Goal: Information Seeking & Learning: Learn about a topic

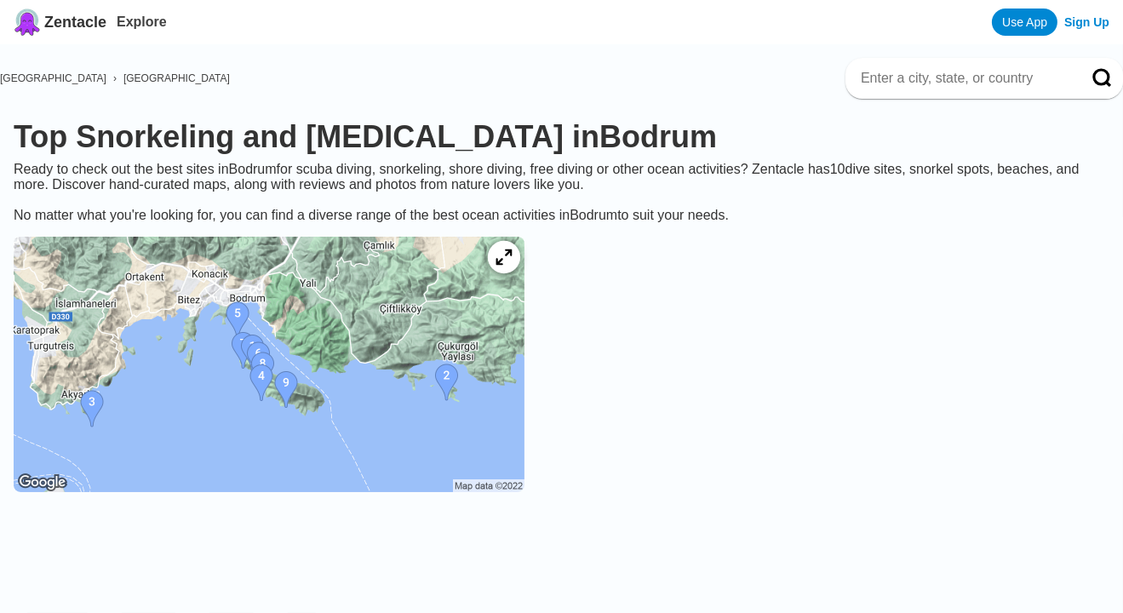
click at [512, 266] on icon at bounding box center [503, 257] width 16 height 16
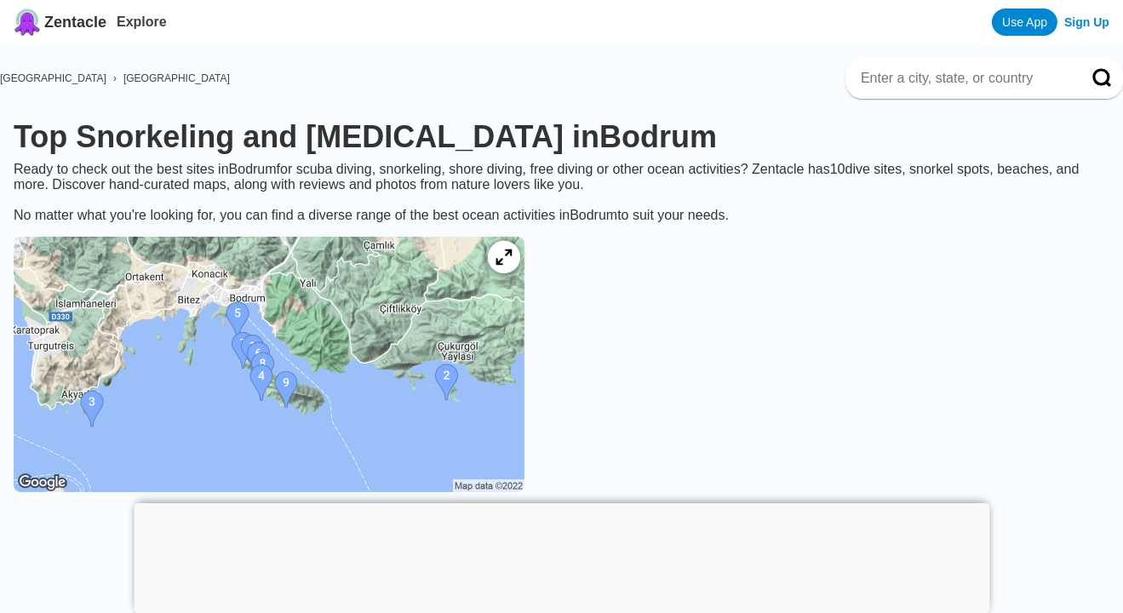
click at [512, 266] on icon at bounding box center [503, 257] width 16 height 16
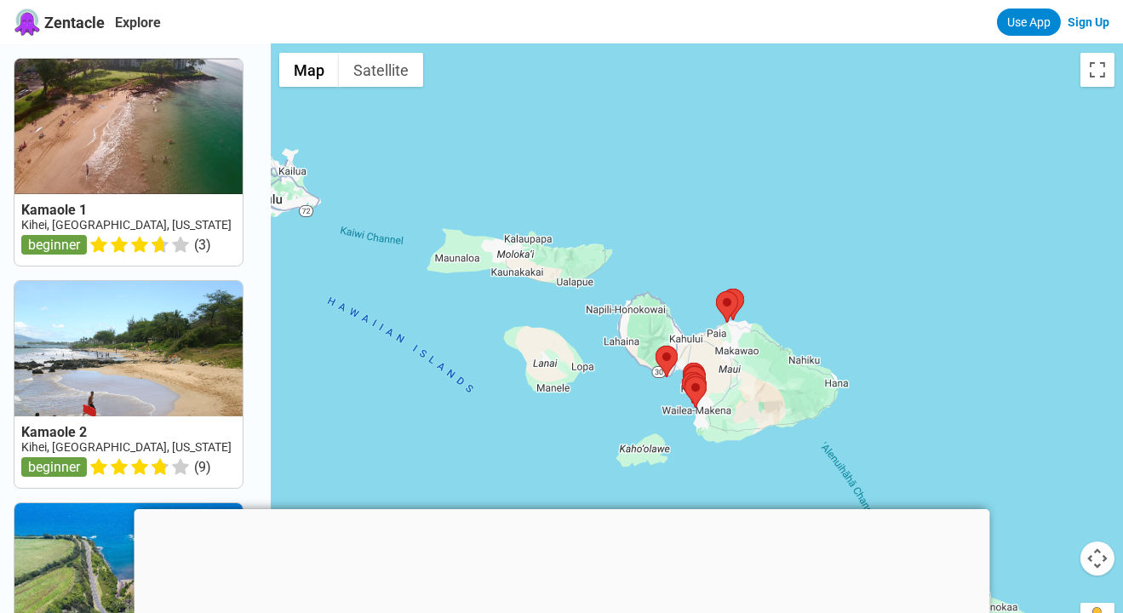
drag, startPoint x: 582, startPoint y: 174, endPoint x: 685, endPoint y: 296, distance: 159.6
click at [685, 296] on div at bounding box center [697, 350] width 852 height 613
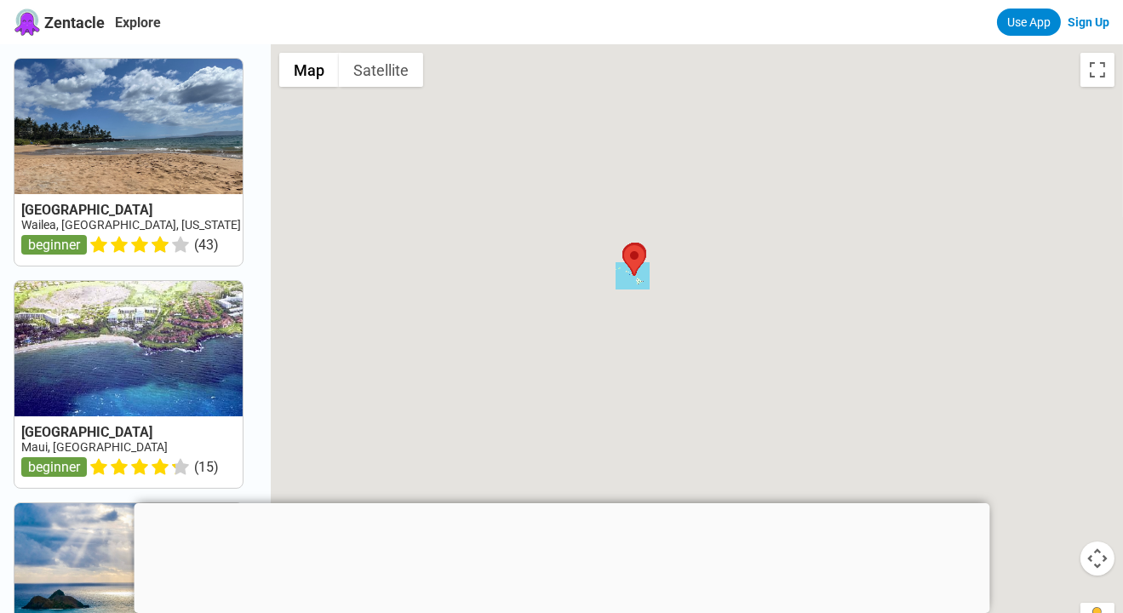
drag, startPoint x: 746, startPoint y: 292, endPoint x: 622, endPoint y: 241, distance: 134.4
click at [622, 241] on div at bounding box center [697, 350] width 852 height 613
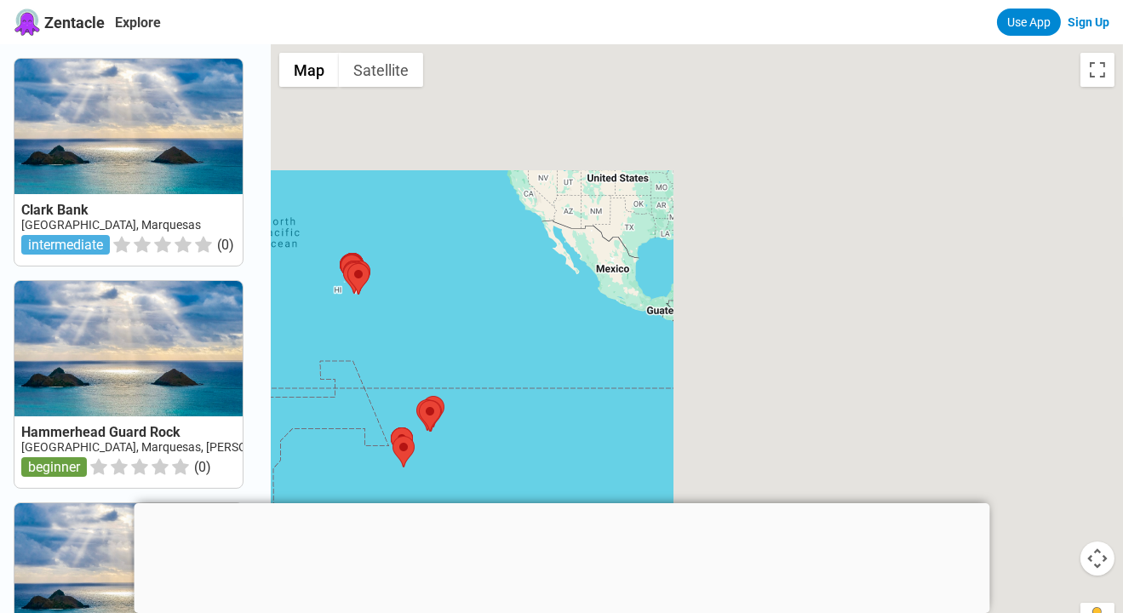
drag, startPoint x: 796, startPoint y: 316, endPoint x: 501, endPoint y: 368, distance: 300.0
click at [501, 368] on div at bounding box center [697, 350] width 852 height 613
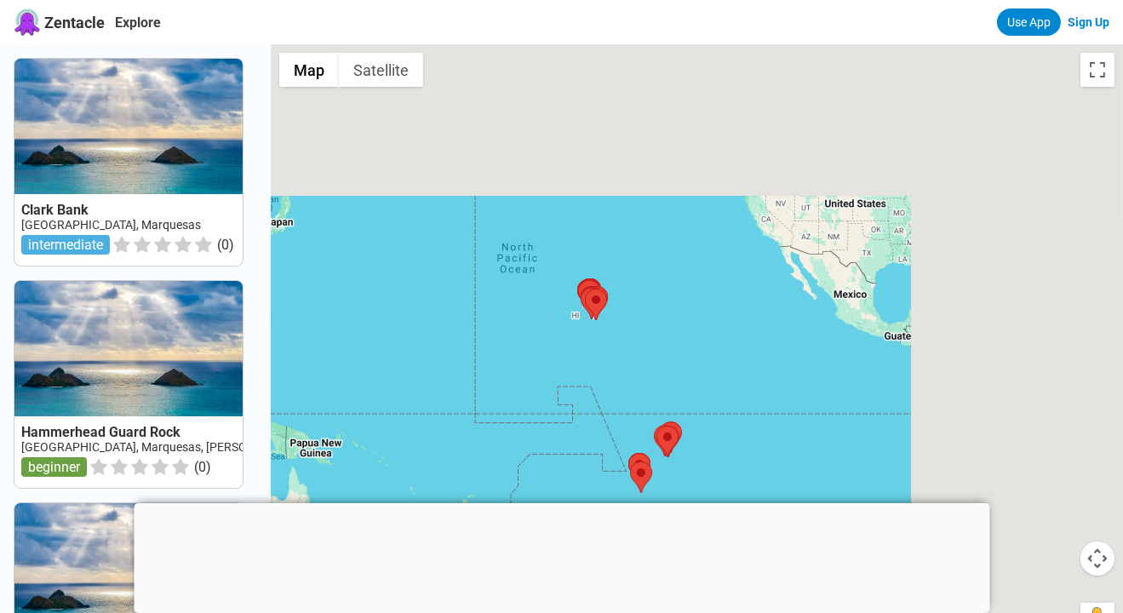
drag, startPoint x: 364, startPoint y: 374, endPoint x: 1134, endPoint y: 404, distance: 770.3
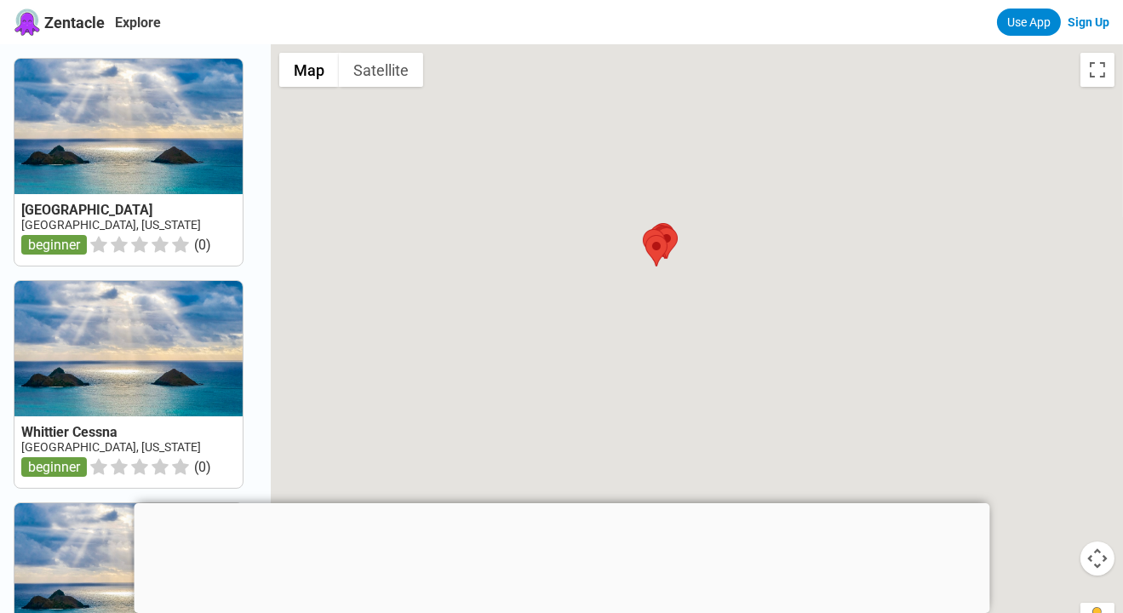
drag, startPoint x: 513, startPoint y: 342, endPoint x: 679, endPoint y: 278, distance: 178.7
click at [679, 278] on div at bounding box center [697, 350] width 852 height 613
click at [555, 503] on div at bounding box center [562, 503] width 856 height 0
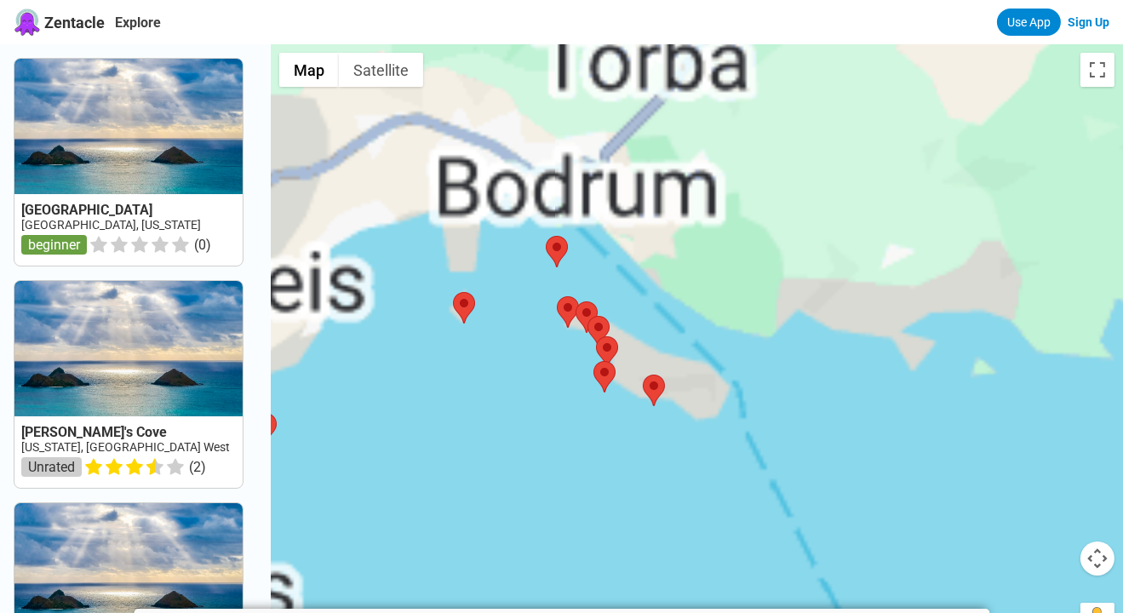
drag, startPoint x: 705, startPoint y: 152, endPoint x: 530, endPoint y: 329, distance: 249.2
click at [530, 329] on div at bounding box center [697, 350] width 852 height 613
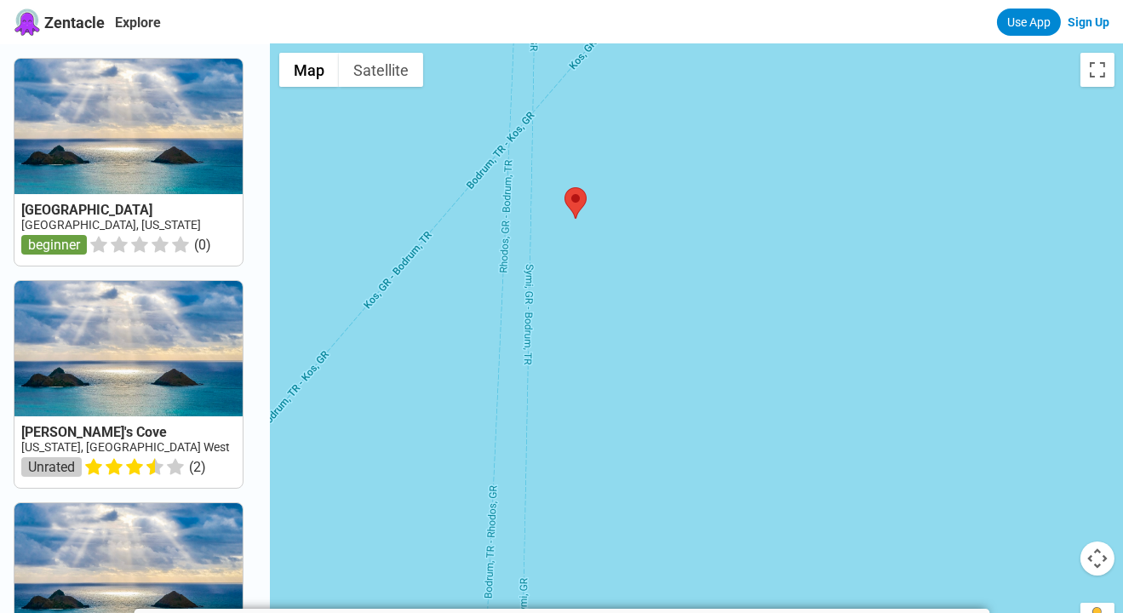
drag, startPoint x: 617, startPoint y: 399, endPoint x: 654, endPoint y: 302, distance: 103.7
click at [654, 302] on div at bounding box center [697, 350] width 852 height 613
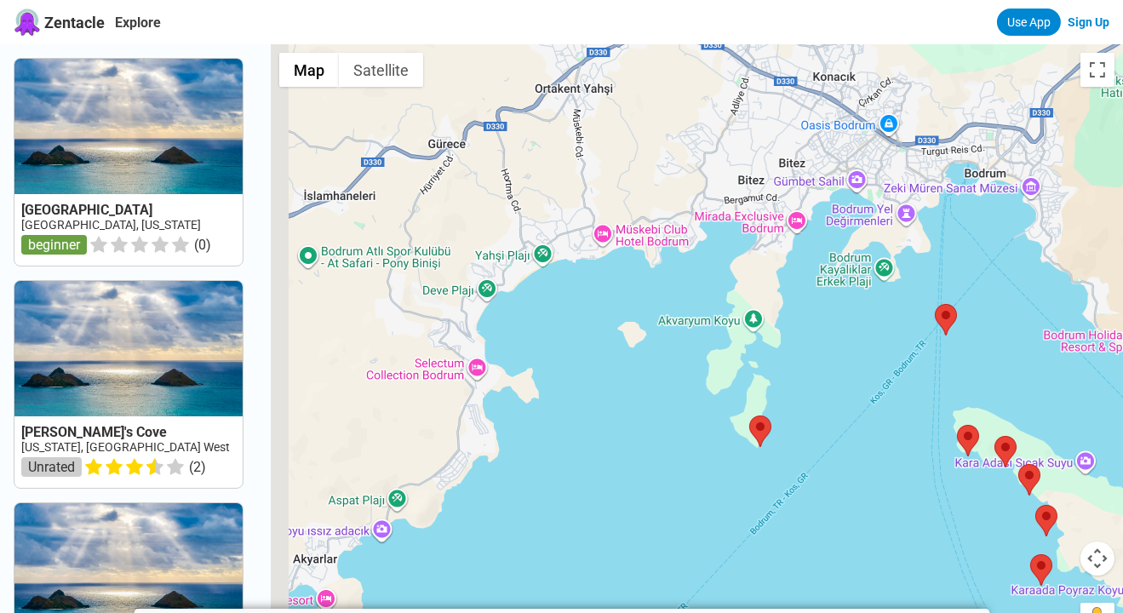
drag, startPoint x: 558, startPoint y: 229, endPoint x: 973, endPoint y: 395, distance: 447.4
click at [973, 395] on div at bounding box center [697, 350] width 852 height 613
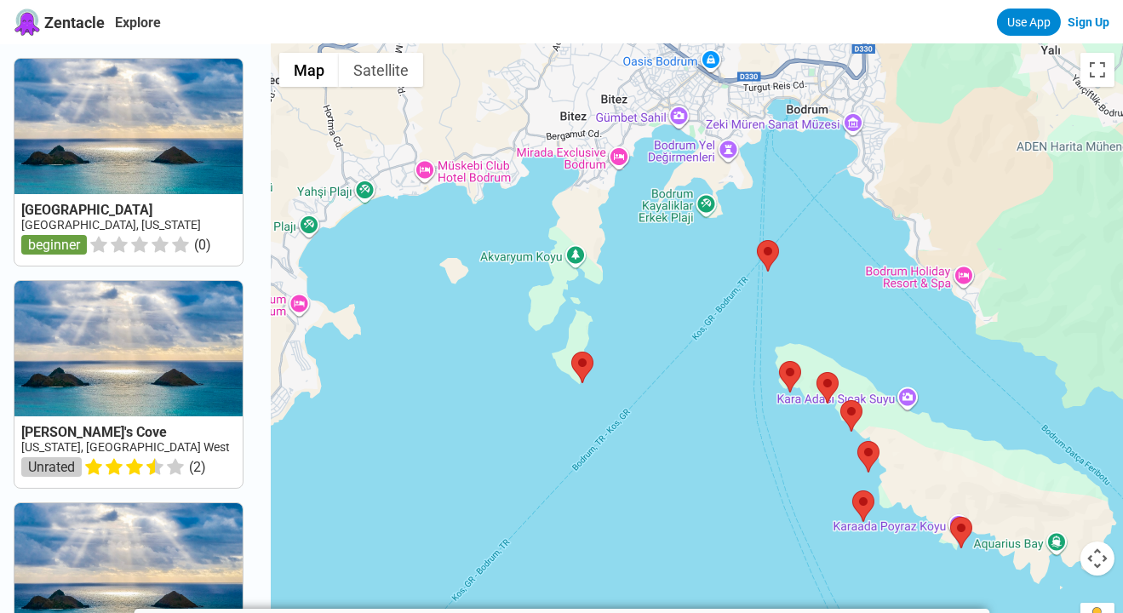
drag, startPoint x: 973, startPoint y: 395, endPoint x: 751, endPoint y: 309, distance: 238.3
click at [751, 309] on div at bounding box center [697, 350] width 852 height 613
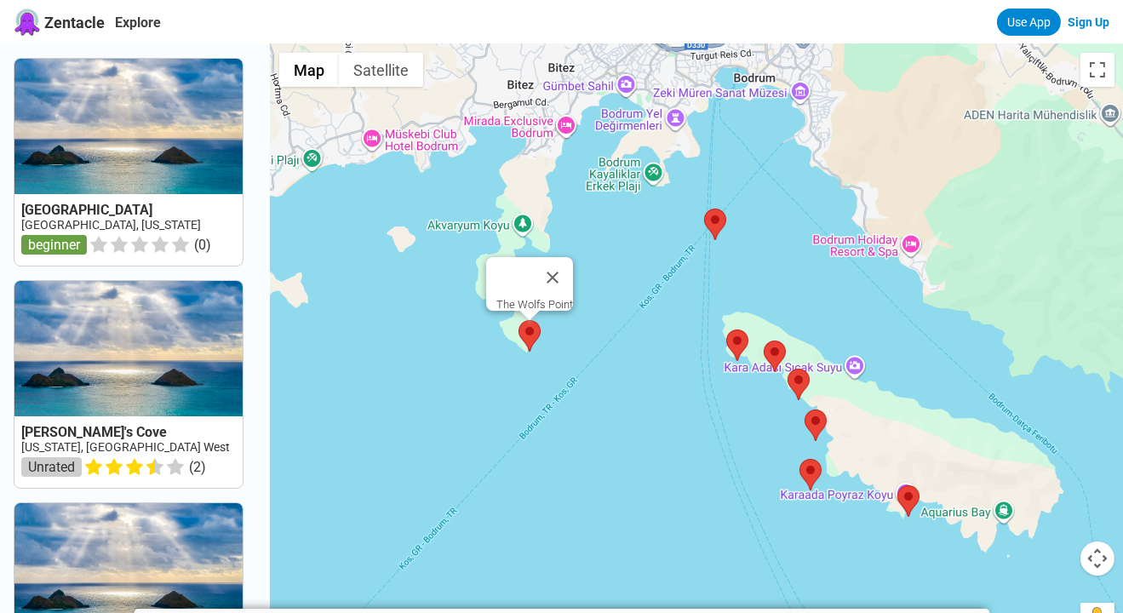
click at [518, 320] on area at bounding box center [518, 320] width 0 height 0
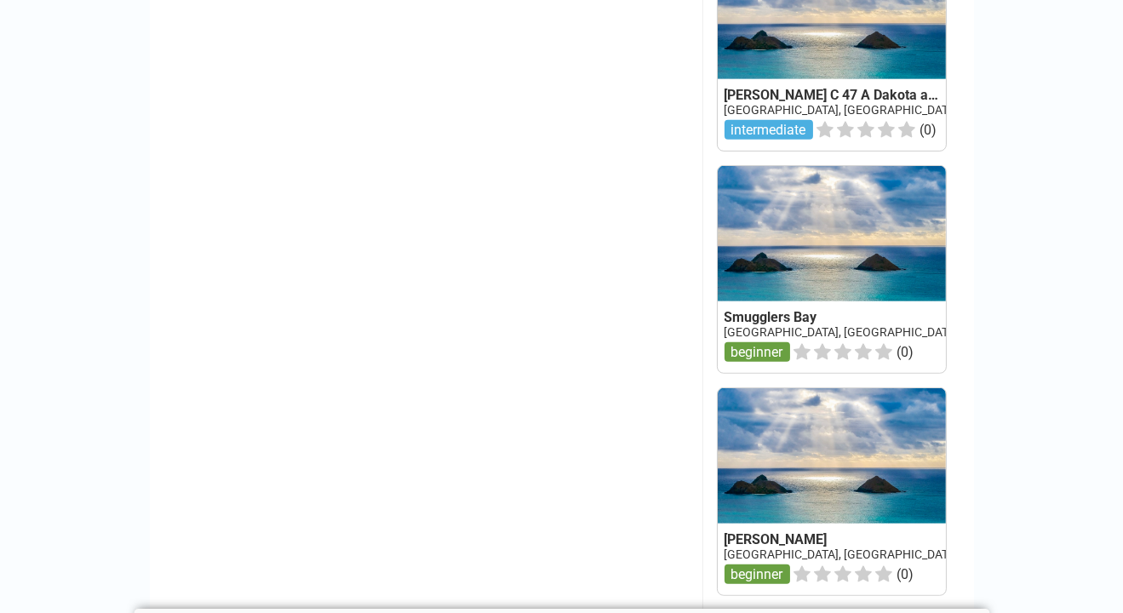
scroll to position [1379, 0]
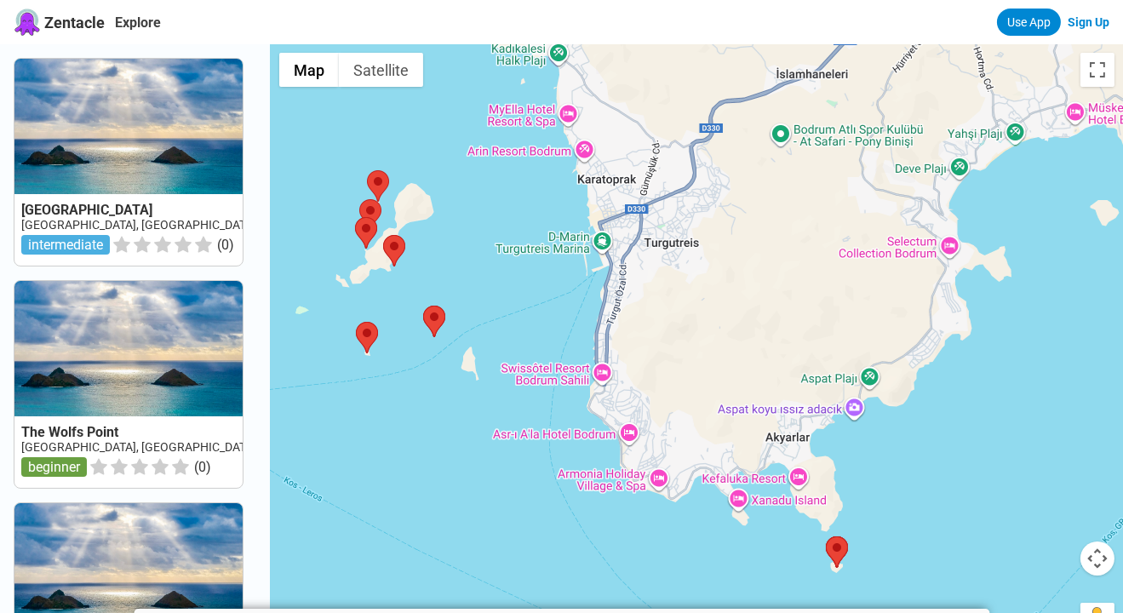
drag, startPoint x: 667, startPoint y: 300, endPoint x: 977, endPoint y: 443, distance: 341.3
click at [977, 443] on div at bounding box center [697, 350] width 852 height 613
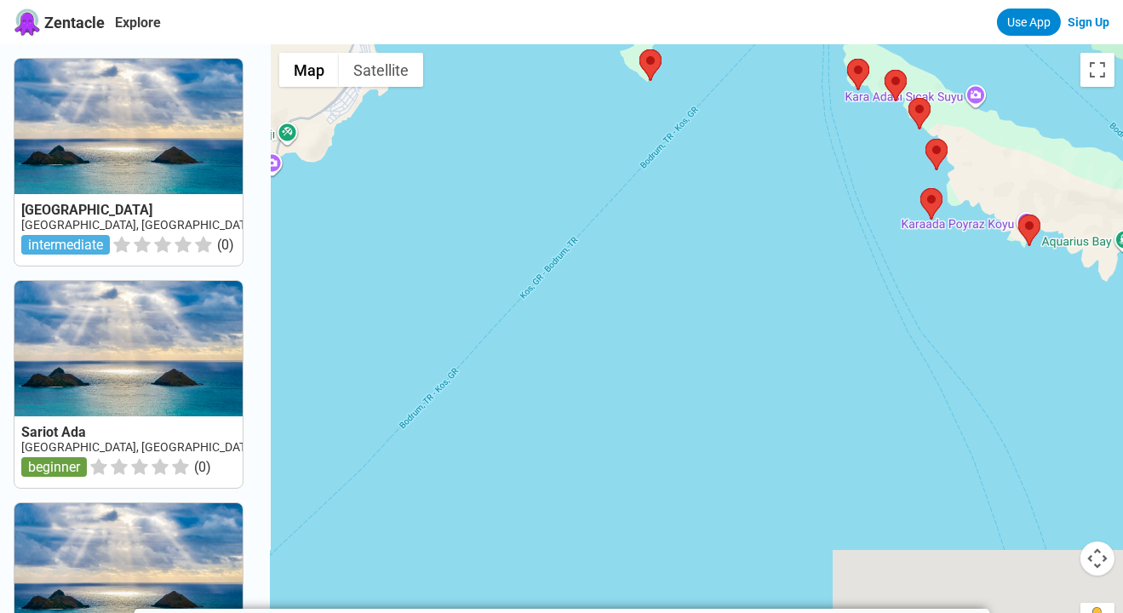
drag, startPoint x: 1016, startPoint y: 448, endPoint x: 426, endPoint y: 203, distance: 638.6
click at [426, 203] on div at bounding box center [697, 350] width 852 height 613
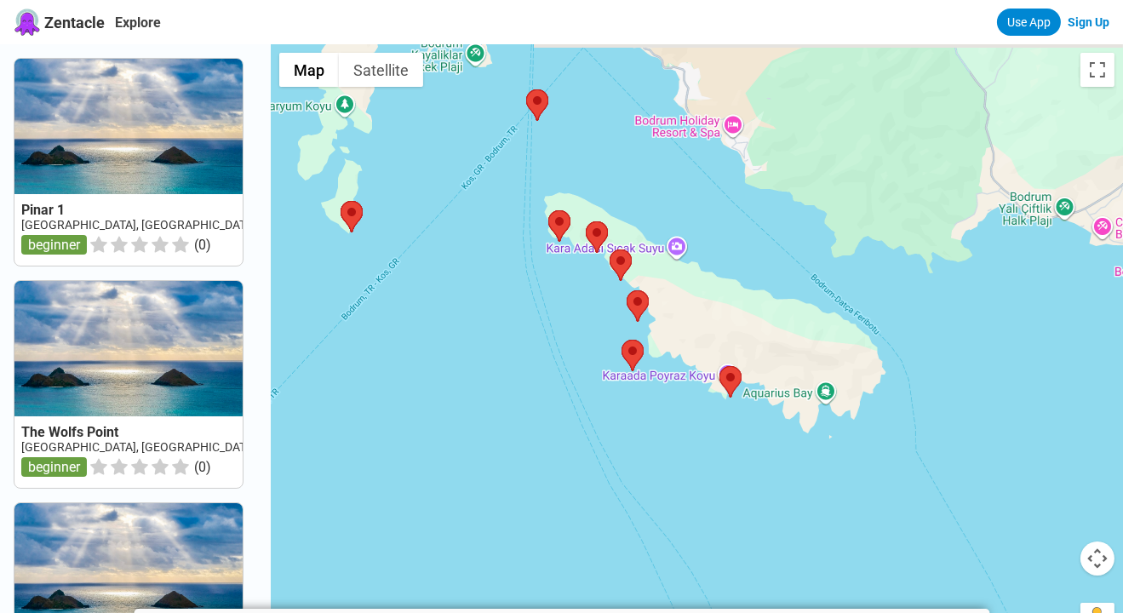
drag, startPoint x: 681, startPoint y: 209, endPoint x: 369, endPoint y: 364, distance: 347.6
click at [369, 364] on div at bounding box center [697, 350] width 852 height 613
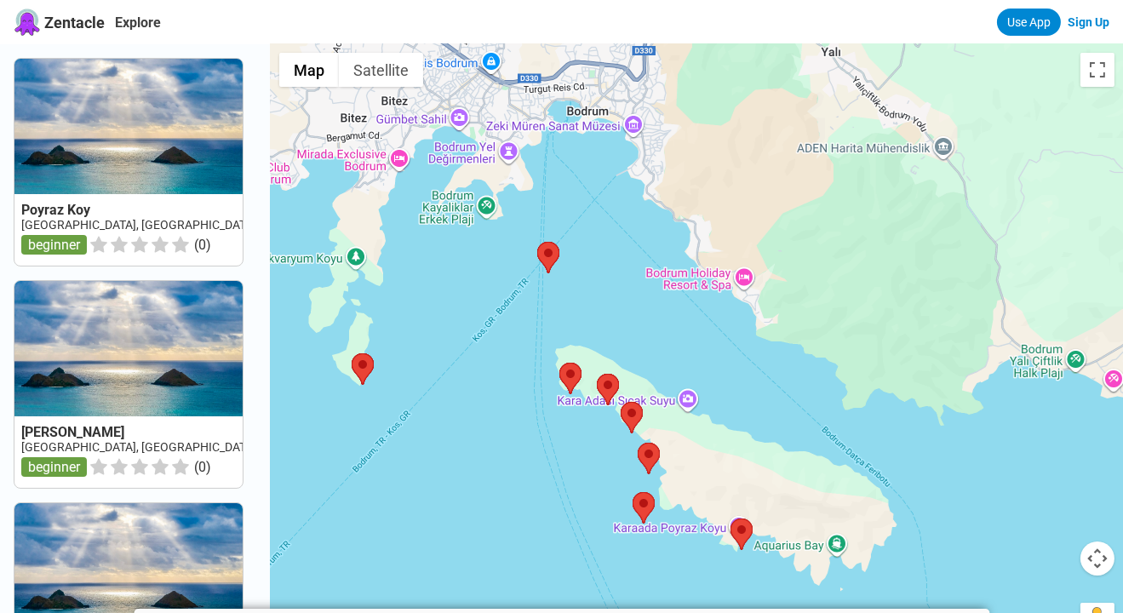
drag, startPoint x: 587, startPoint y: 179, endPoint x: 621, endPoint y: 341, distance: 165.3
click at [621, 341] on div at bounding box center [697, 350] width 852 height 613
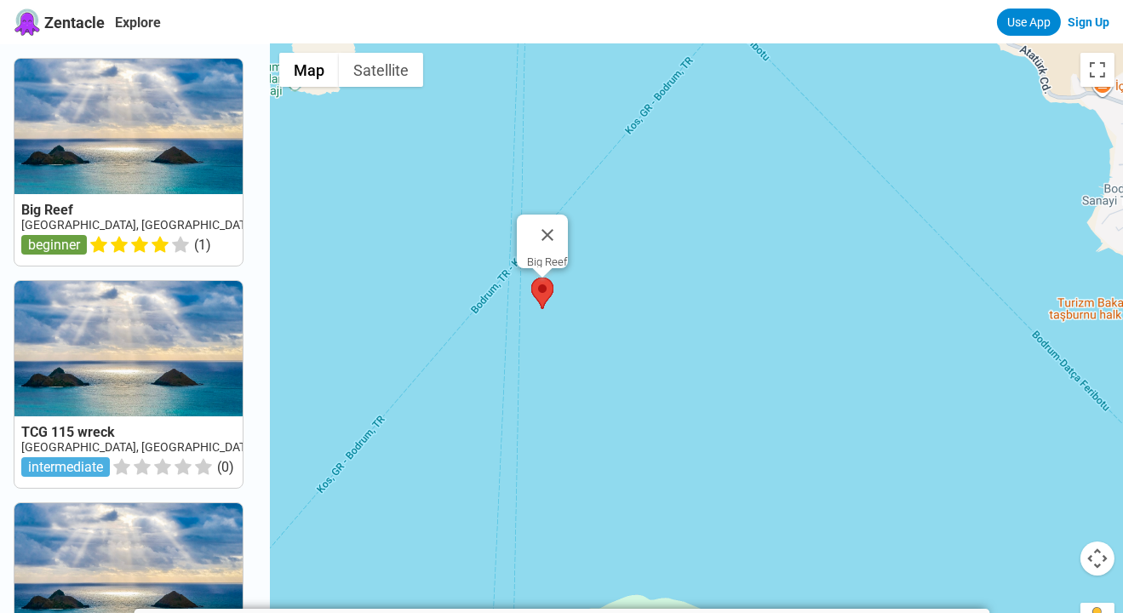
click at [531, 278] on area at bounding box center [531, 278] width 0 height 0
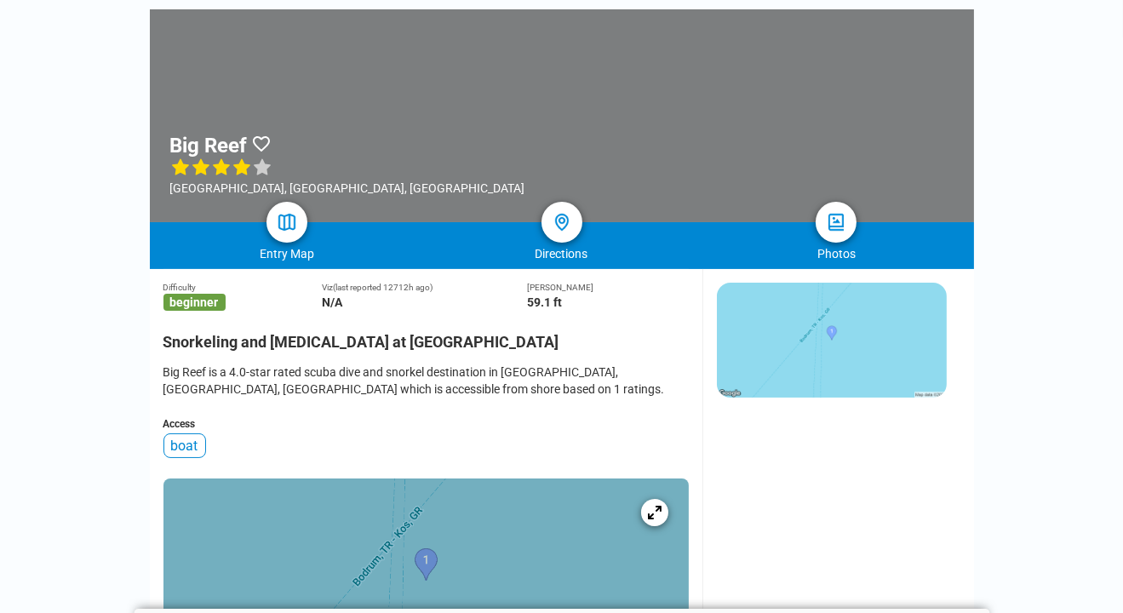
scroll to position [242, 0]
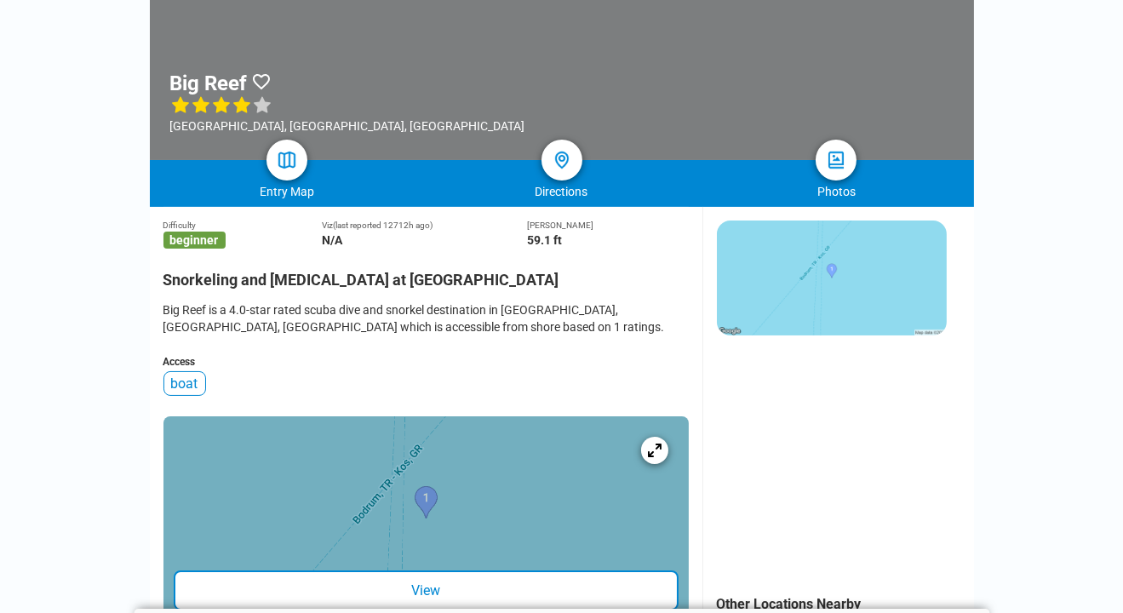
click at [403, 280] on h2 "Snorkeling and [MEDICAL_DATA] at [GEOGRAPHIC_DATA]" at bounding box center [425, 275] width 525 height 28
drag, startPoint x: 403, startPoint y: 280, endPoint x: 450, endPoint y: 283, distance: 47.7
click at [450, 283] on h2 "Snorkeling and [MEDICAL_DATA] at [GEOGRAPHIC_DATA]" at bounding box center [425, 275] width 525 height 28
copy h2 "Big Reef"
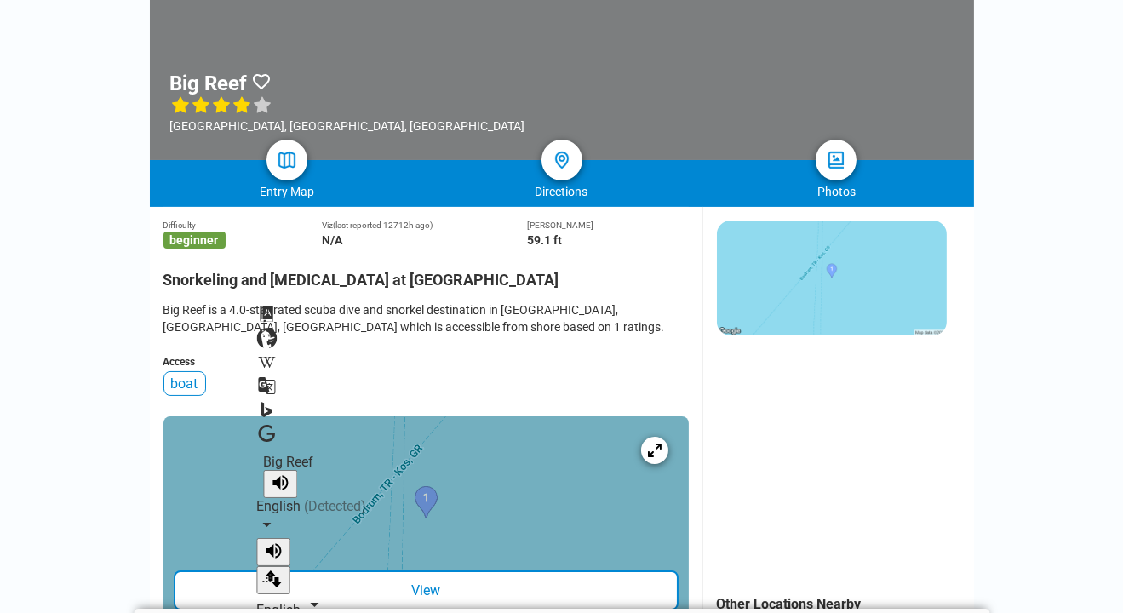
click at [642, 322] on div "Big Reef is a 4.0-star rated scuba dive and snorkel destination in [GEOGRAPHIC_…" at bounding box center [425, 318] width 525 height 34
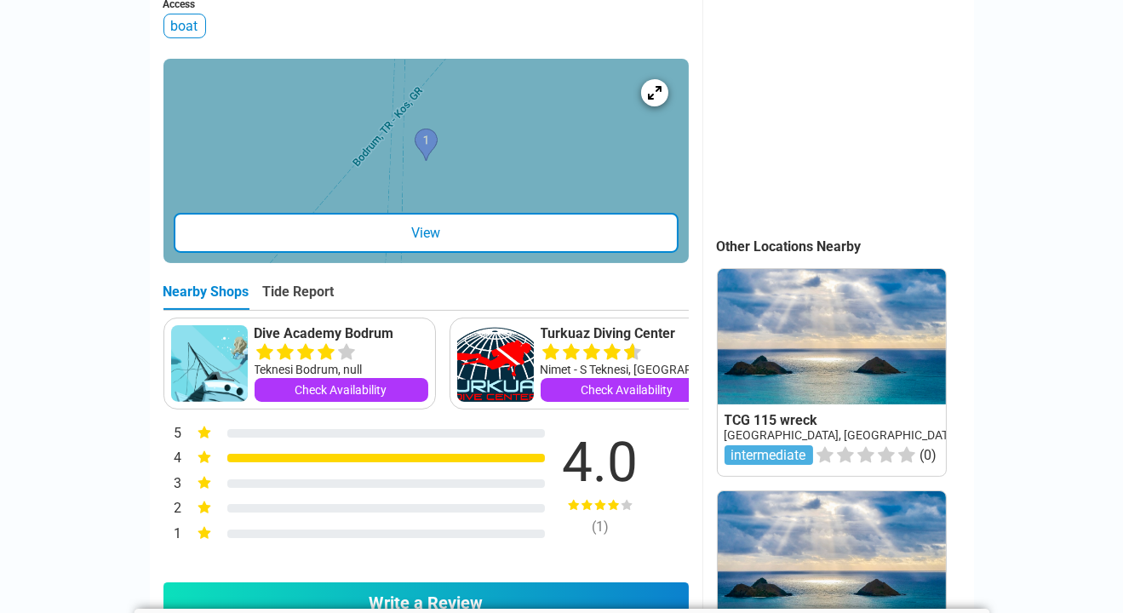
scroll to position [601, 0]
